Goal: Communication & Community: Answer question/provide support

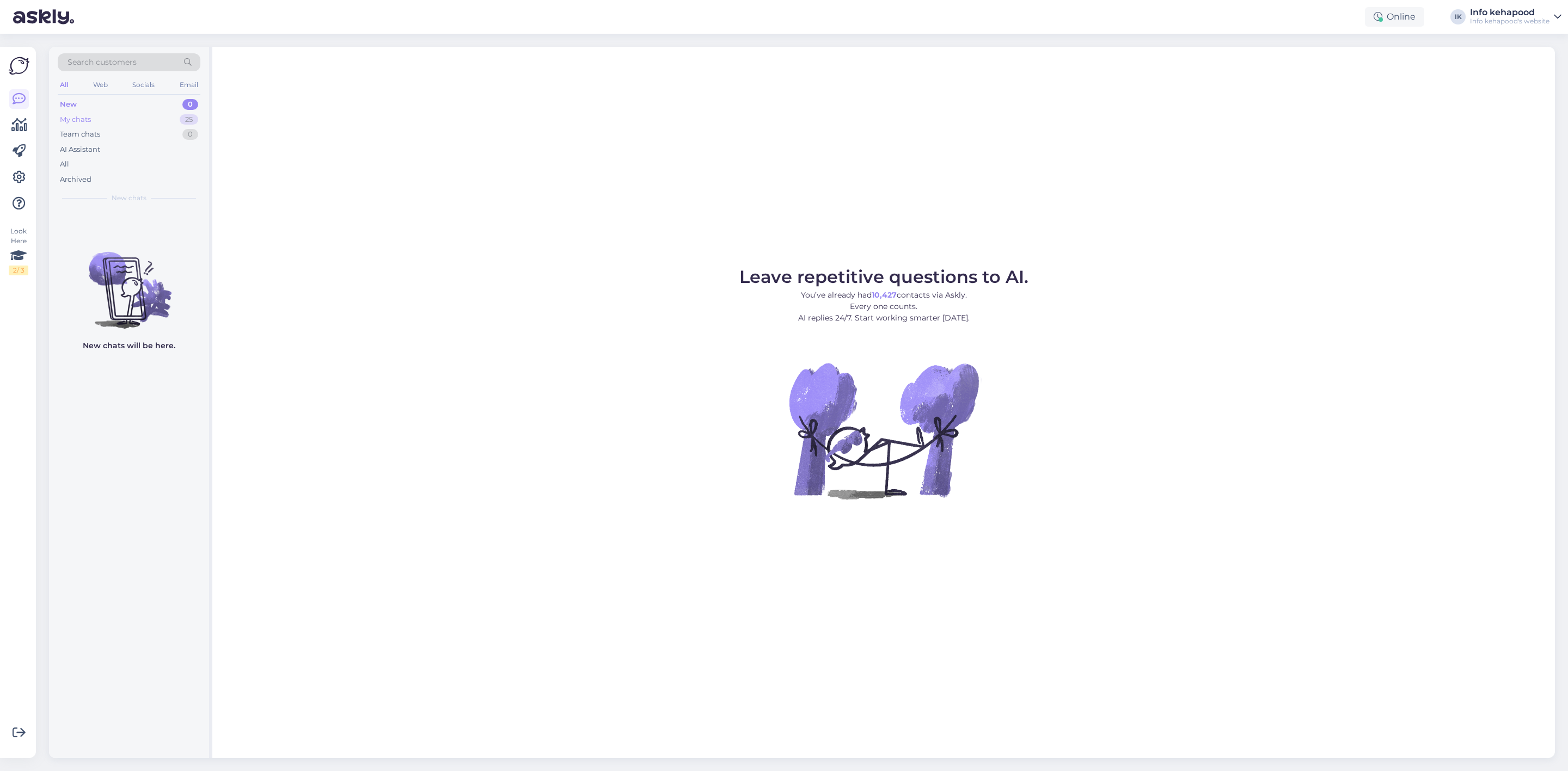
click at [143, 113] on div "My chats 25" at bounding box center [129, 119] width 142 height 15
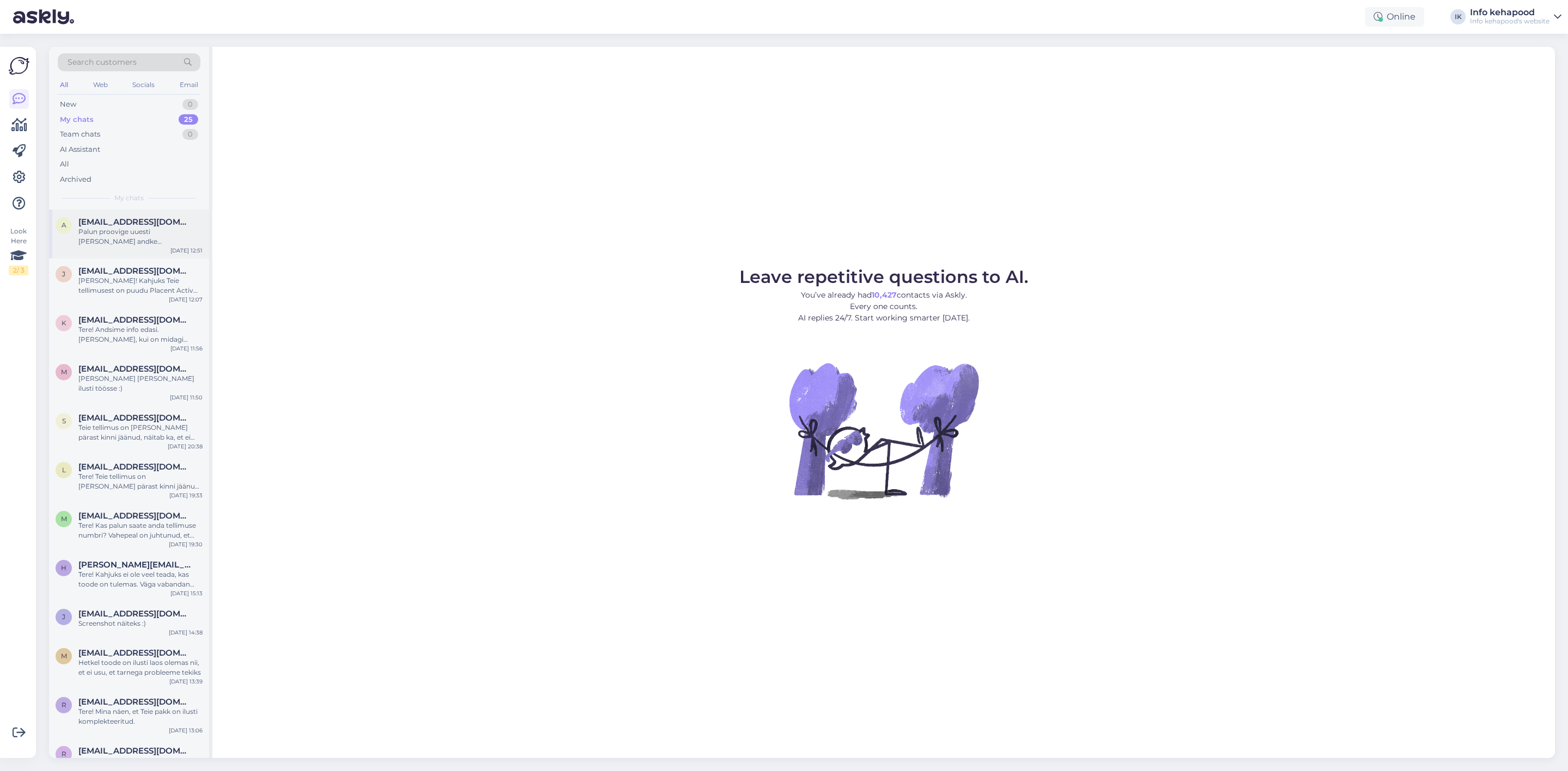
click at [139, 239] on div "Palun proovige uuesti [PERSON_NAME] andke [PERSON_NAME], kas nüüd töötab :)" at bounding box center [140, 237] width 124 height 20
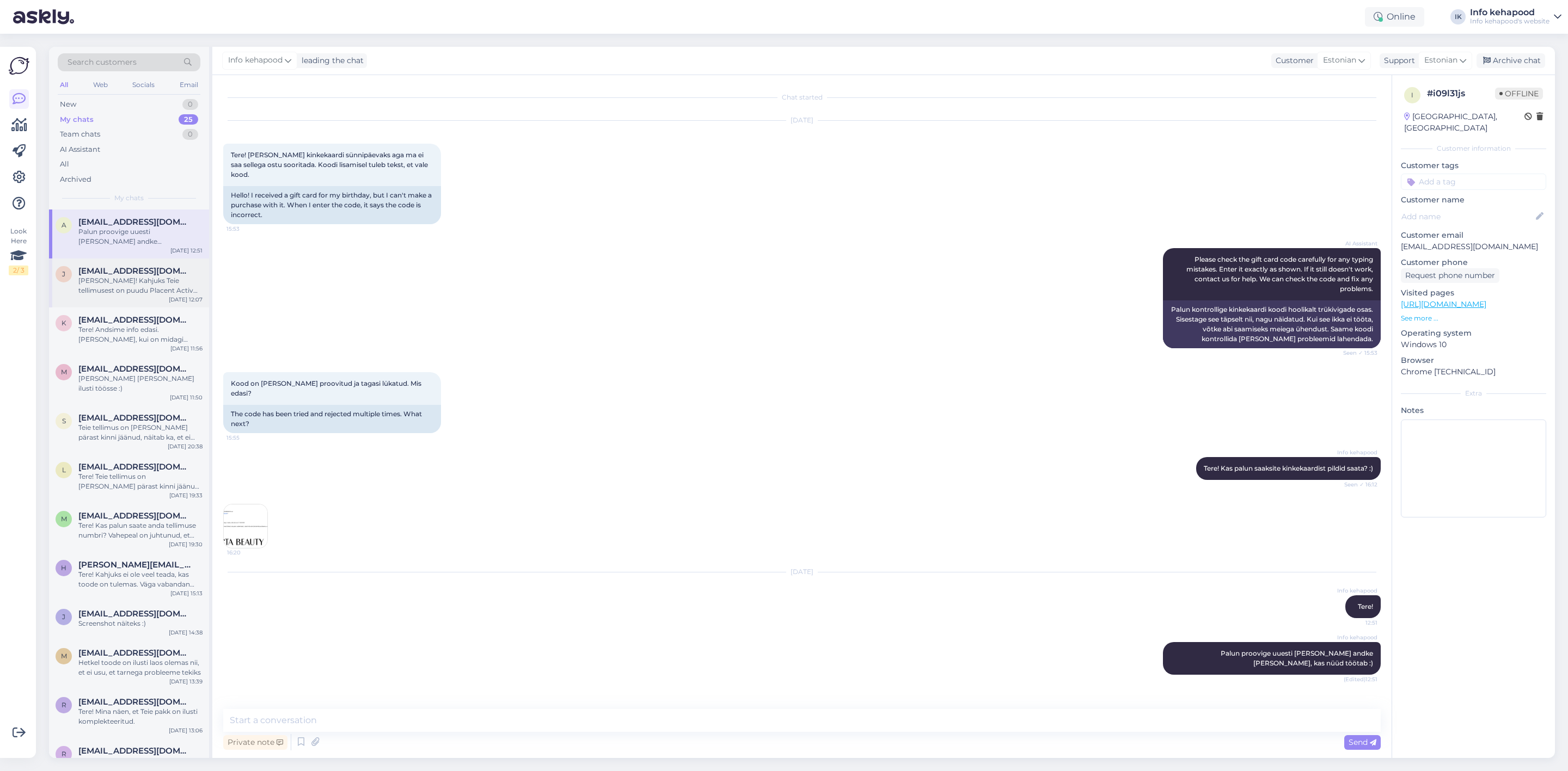
click at [122, 273] on span "[EMAIL_ADDRESS][DOMAIN_NAME]" at bounding box center [135, 271] width 113 height 10
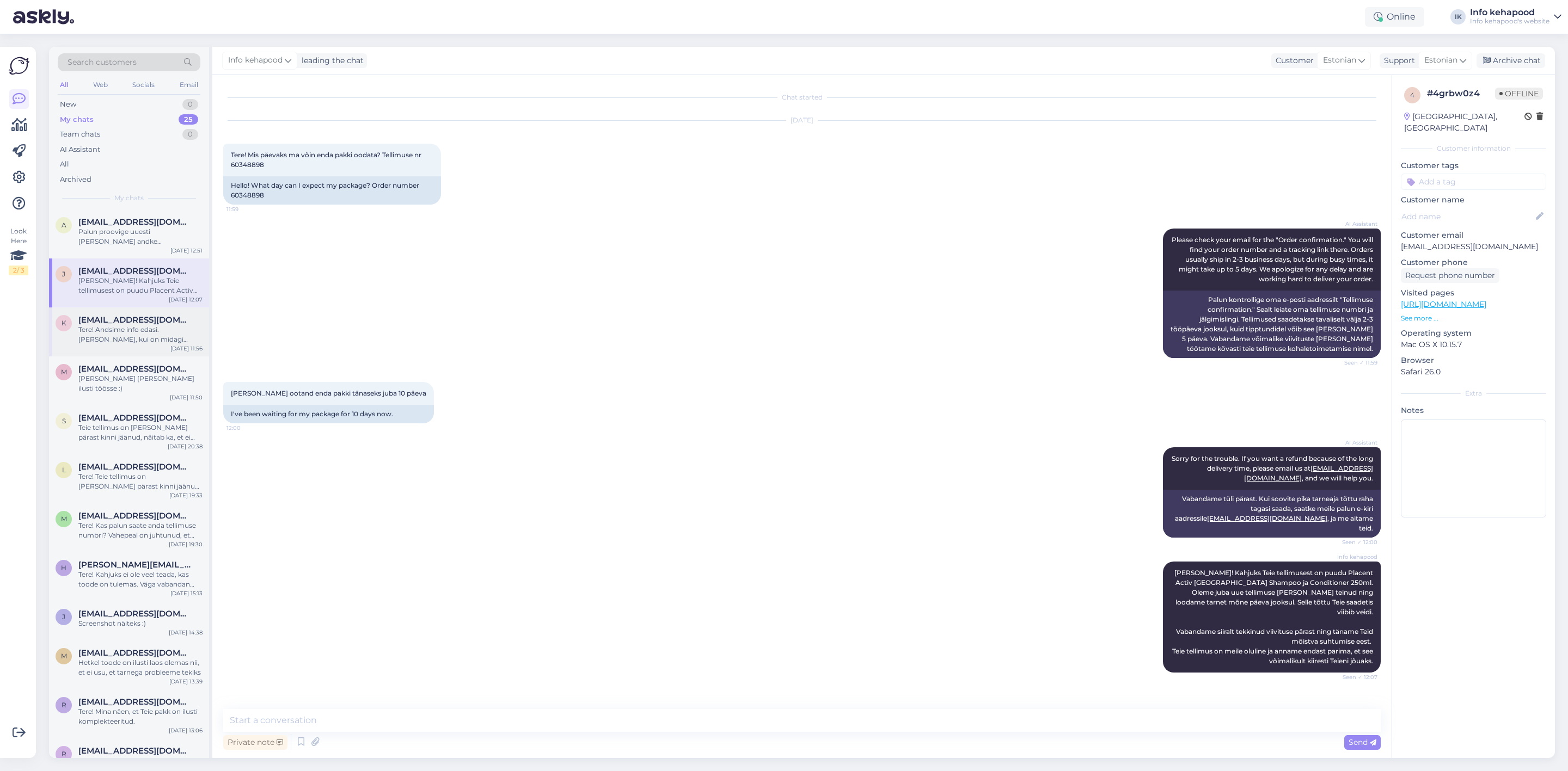
click at [126, 345] on div "k [EMAIL_ADDRESS][DOMAIN_NAME] Tere! Andsime info edasi. [PERSON_NAME], kui on …" at bounding box center [129, 332] width 160 height 49
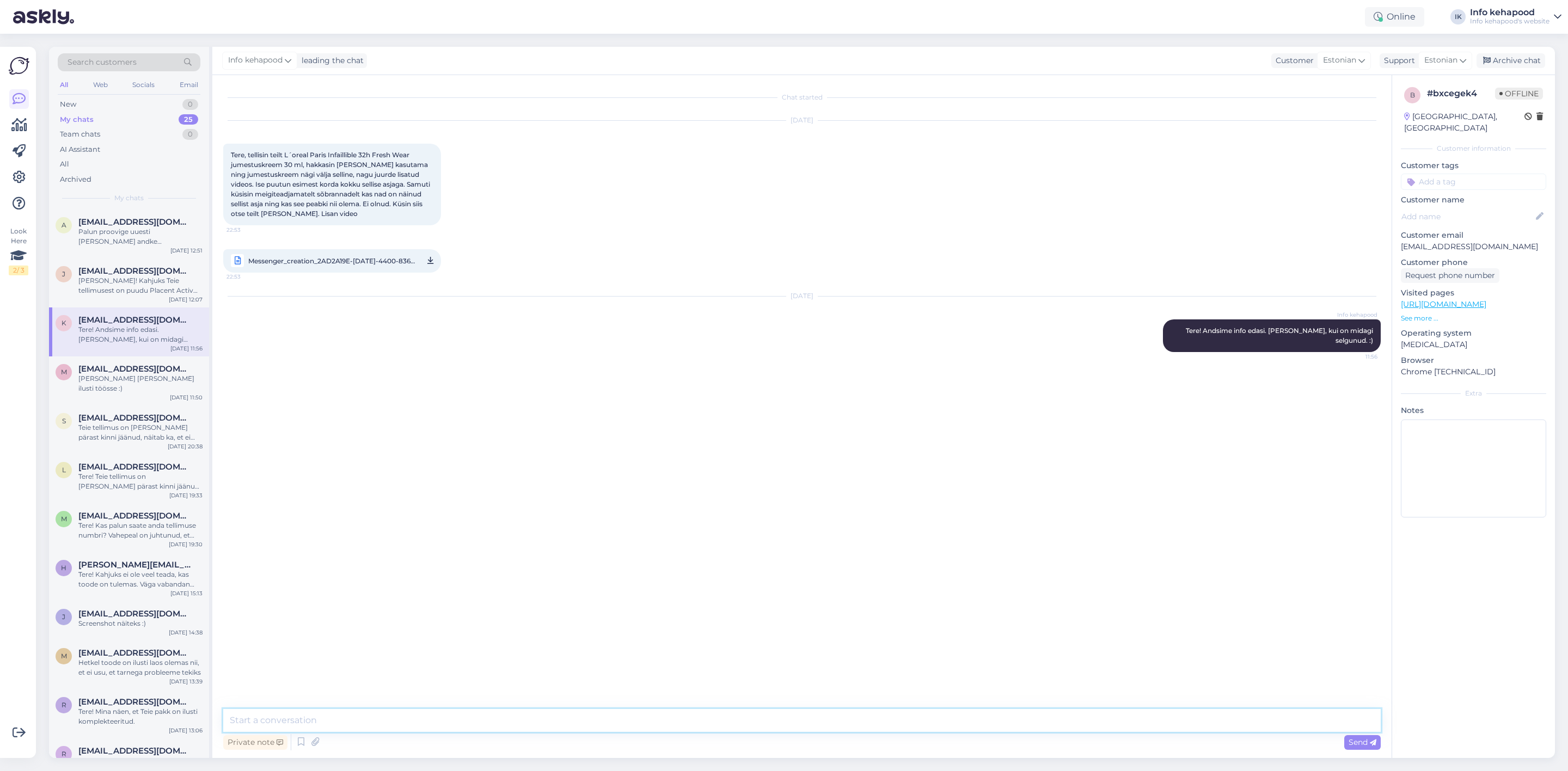
click at [352, 720] on textarea at bounding box center [801, 720] width 1157 height 23
click at [378, 709] on textarea at bounding box center [801, 720] width 1157 height 23
click at [286, 263] on span "Messenger_creation_2AD2A19E-[DATE]-4400-8366-421C7DD810DD.mp4" at bounding box center [332, 261] width 167 height 14
drag, startPoint x: 1122, startPoint y: 0, endPoint x: 1403, endPoint y: 46, distance: 284.7
click at [1403, 46] on div "Search customers All Web Socials Email New 0 My chats 25 Team chats 0 AI Assist…" at bounding box center [804, 402] width 1525 height 737
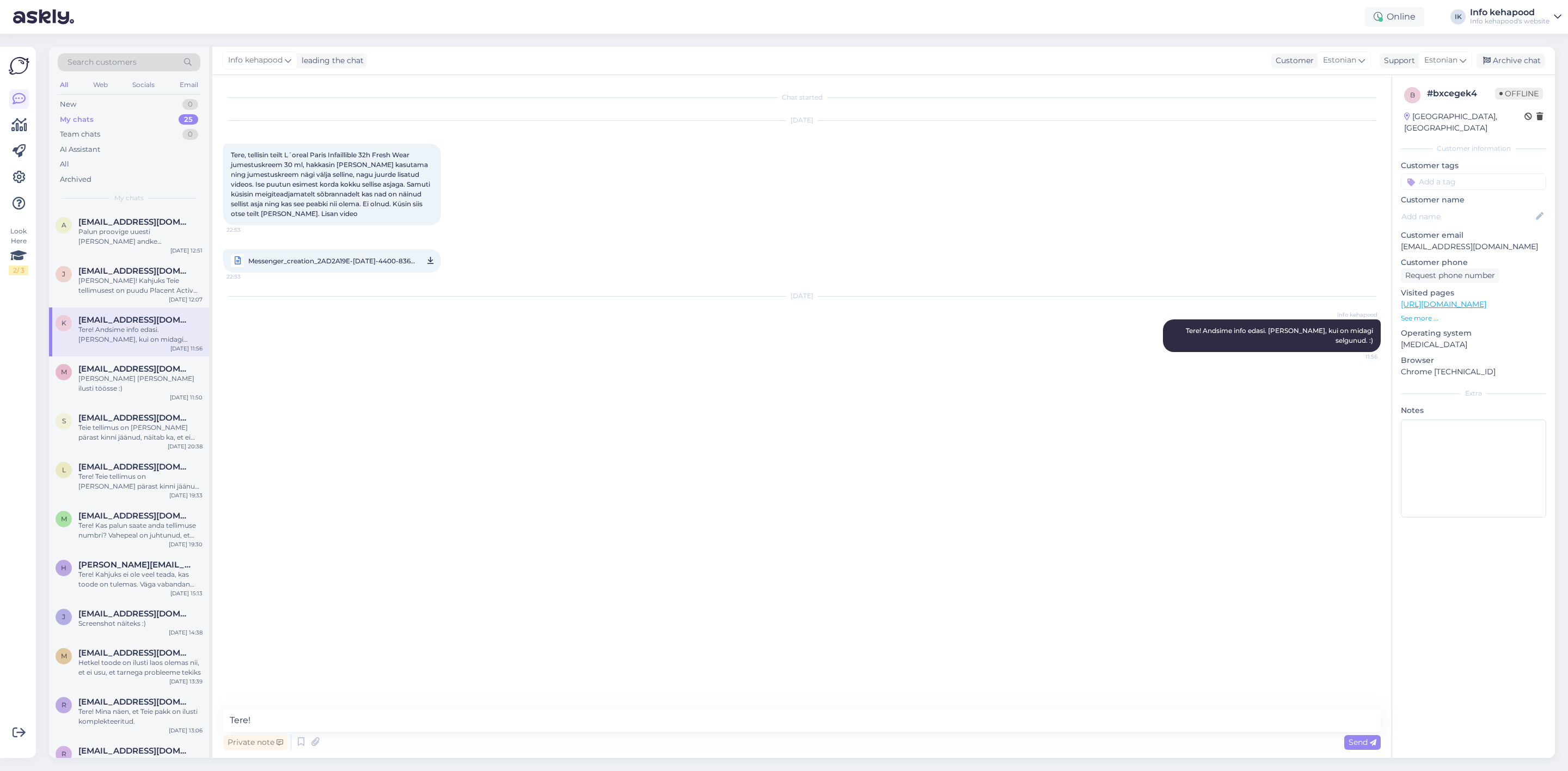
click at [318, 707] on div "Chat started [DATE] Tere, tellisin teilt L´oreal Paris Infaillible 32h Fresh We…" at bounding box center [801, 417] width 1179 height 683
click at [313, 717] on textarea "Tere!" at bounding box center [801, 720] width 1157 height 23
click at [971, 22] on div "Online IK Info kehapood Info kehapood's website" at bounding box center [784, 17] width 1568 height 34
click at [349, 260] on span "Messenger_creation_2AD2A19E-[DATE]-4400-8366-421C7DD810DD.mp4" at bounding box center [332, 261] width 167 height 14
click at [298, 343] on div "[DATE] Info kehapood Tere! Andsime info edasi. [PERSON_NAME], kui on midagi sel…" at bounding box center [801, 325] width 1157 height 80
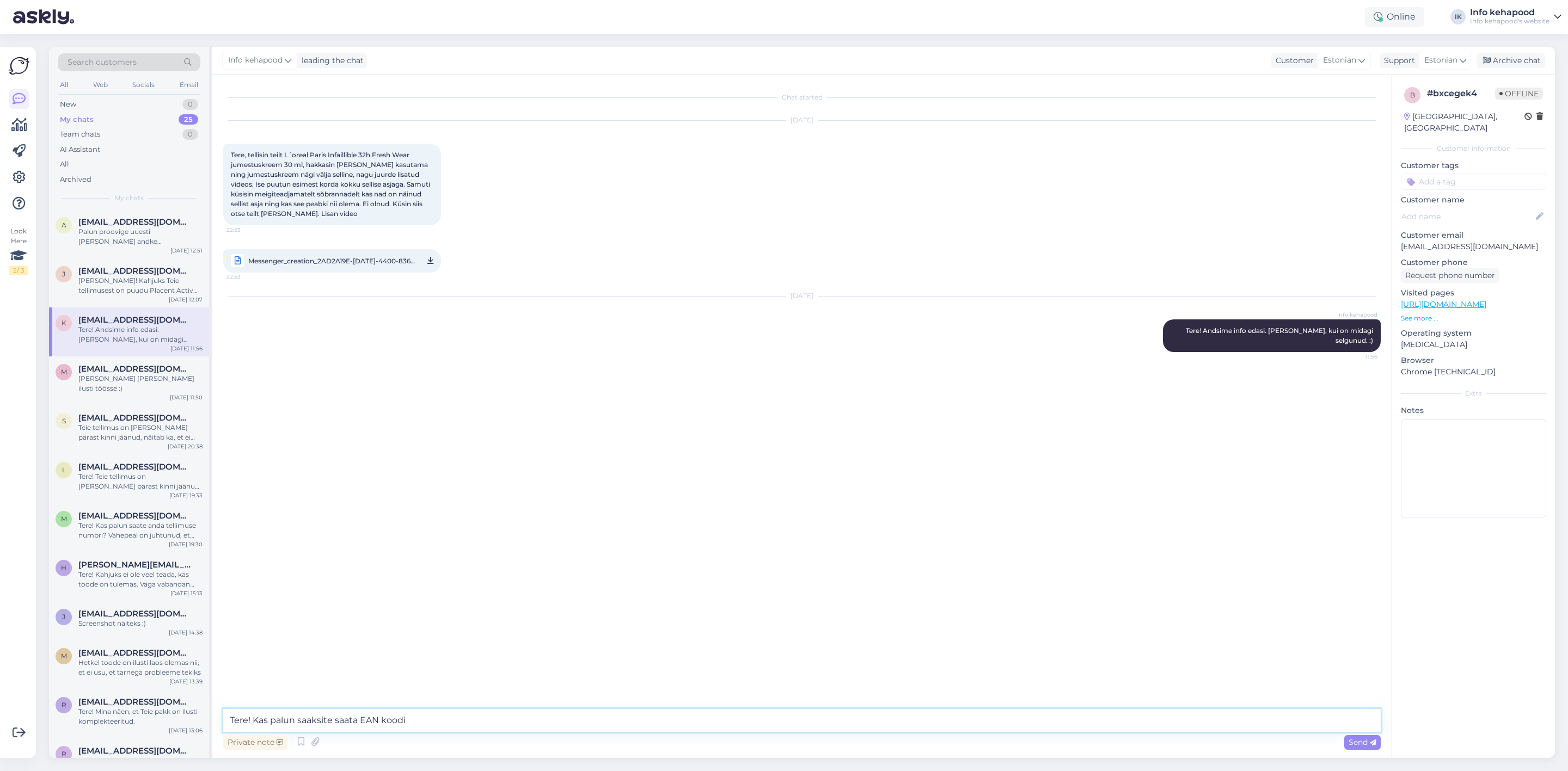
click at [476, 724] on textarea "Tere! Kas palun saaksite saata EAN koodi" at bounding box center [801, 720] width 1157 height 23
click at [418, 722] on textarea "Tere! Kas palun saaksite saata EAN koodi [PERSON_NAME] :)" at bounding box center [801, 720] width 1157 height 23
type textarea "Tere! Kas palun saaksite saata EAN koodi ja jumestuskreemitooni :)"
click at [257, 721] on textarea "Saame anda hankijale info edas" at bounding box center [801, 720] width 1157 height 23
click at [566, 705] on div "Chat started [DATE] Tere, tellisin teilt L´oreal Paris Infaillible 32h Fresh We…" at bounding box center [801, 417] width 1179 height 683
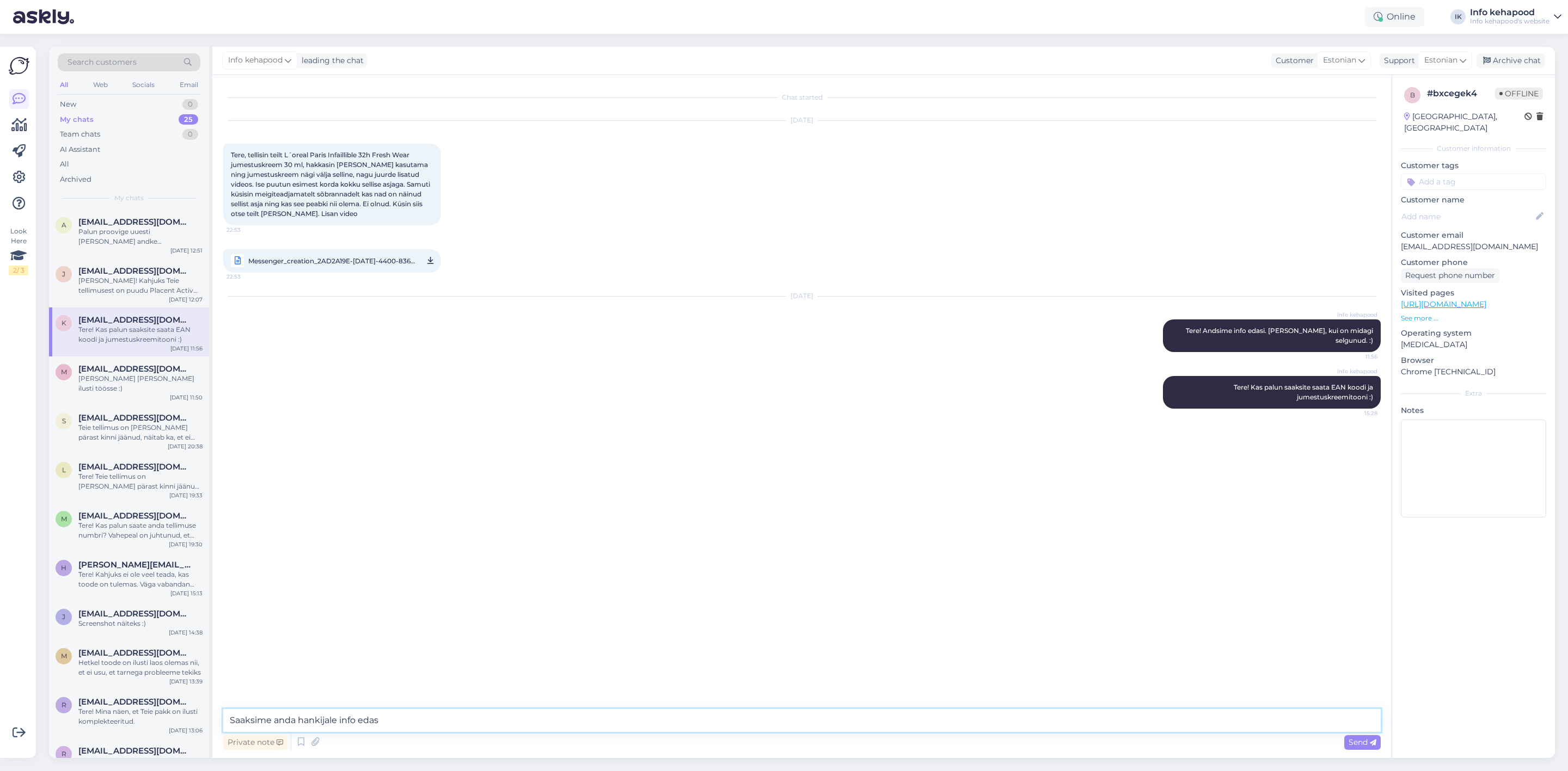
click at [565, 721] on textarea "Saaksime anda hankijale info edas" at bounding box center [801, 720] width 1157 height 23
click at [427, 723] on textarea "Saaksime anda hankijale info edasi" at bounding box center [801, 720] width 1157 height 23
type textarea "S"
click at [241, 724] on textarea "Hankija saaks uue toote [PERSON_NAME] :)" at bounding box center [801, 720] width 1157 height 23
click at [325, 725] on textarea "Siis teab hankija saaks uue toote [PERSON_NAME] :)" at bounding box center [801, 720] width 1157 height 23
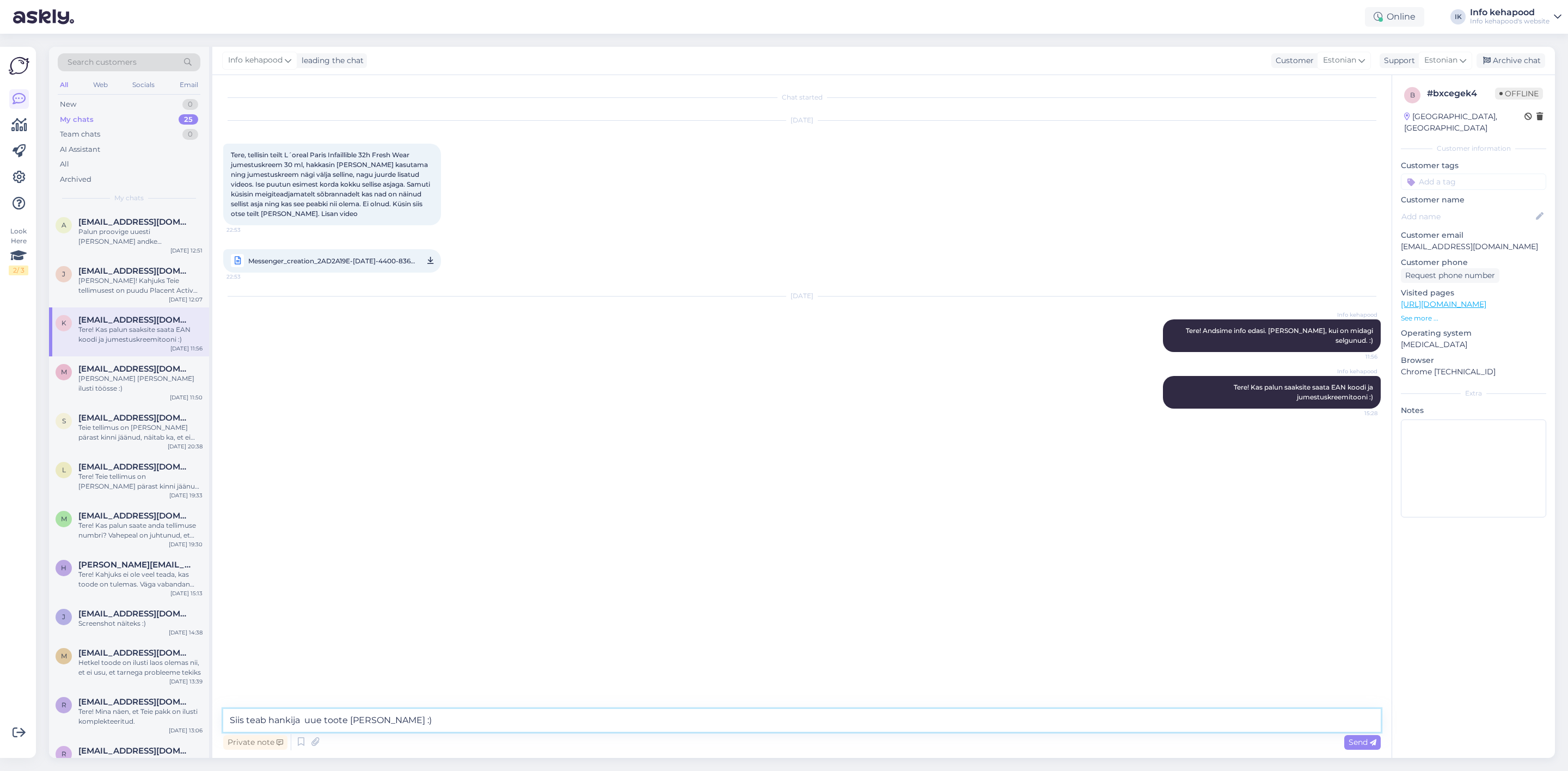
type textarea "Siis teab hankija uue toote [PERSON_NAME] :)"
